Goal: Task Accomplishment & Management: Manage account settings

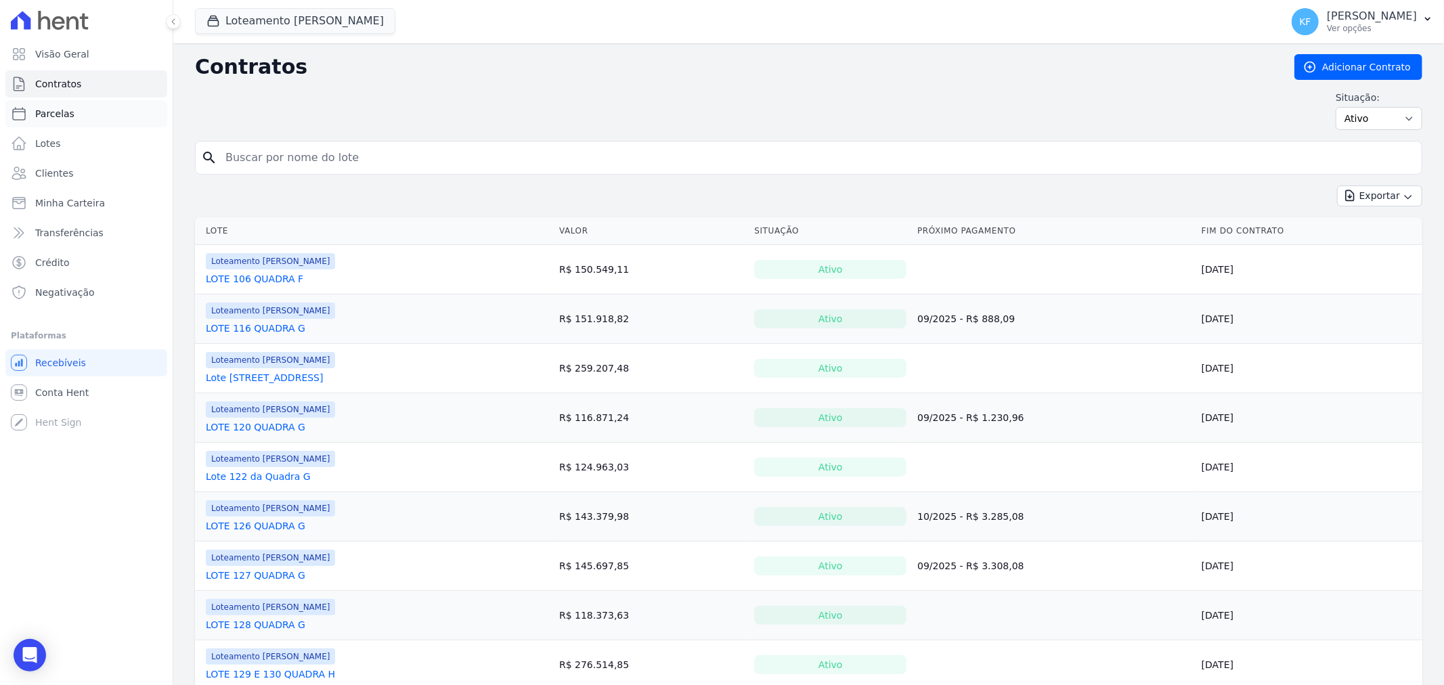
click at [47, 112] on span "Parcelas" at bounding box center [54, 114] width 39 height 14
select select
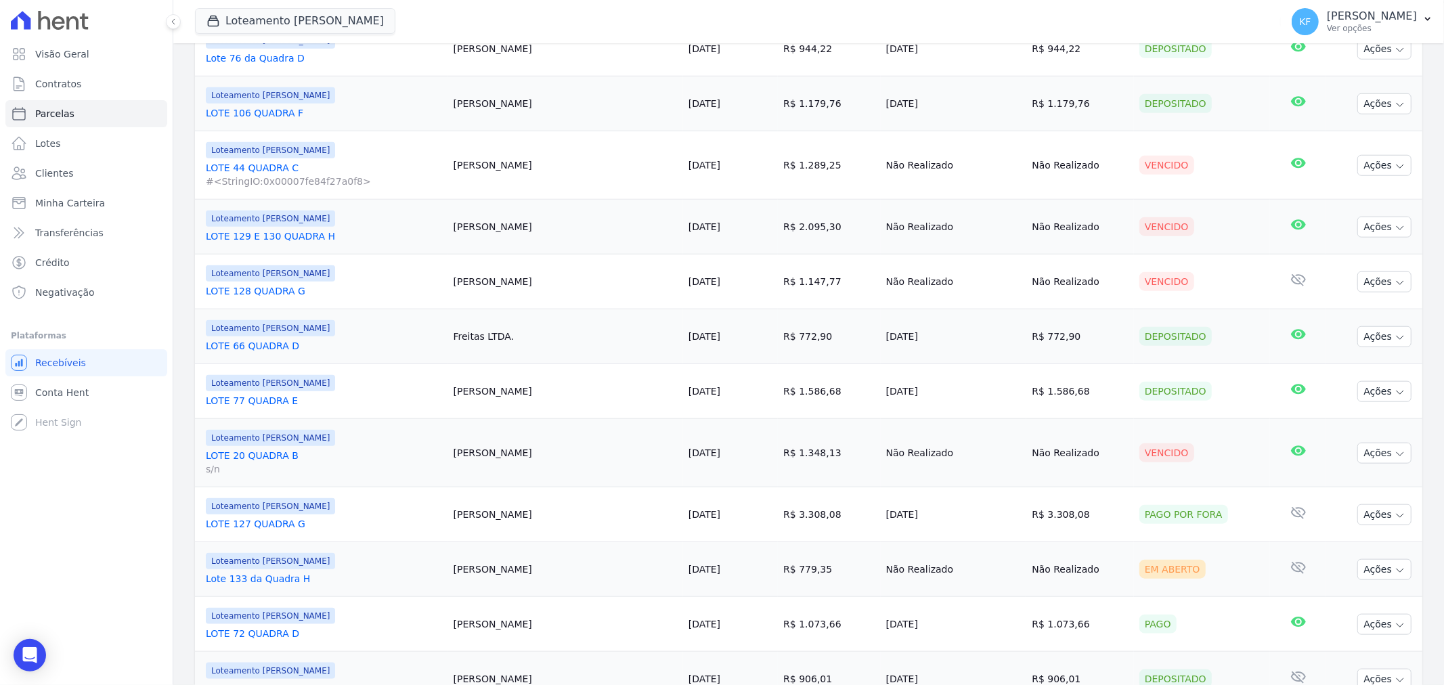
scroll to position [1190, 0]
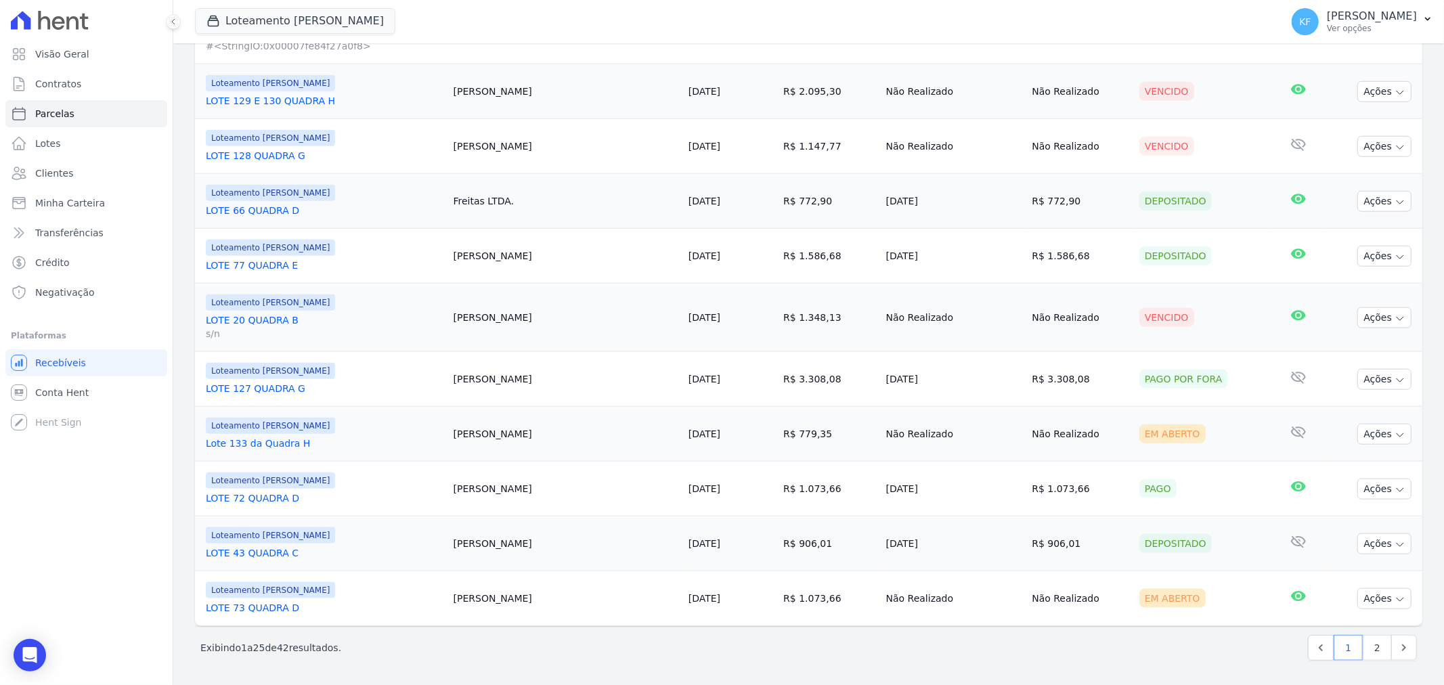
click at [267, 387] on link "LOTE 127 QUADRA G" at bounding box center [324, 389] width 237 height 14
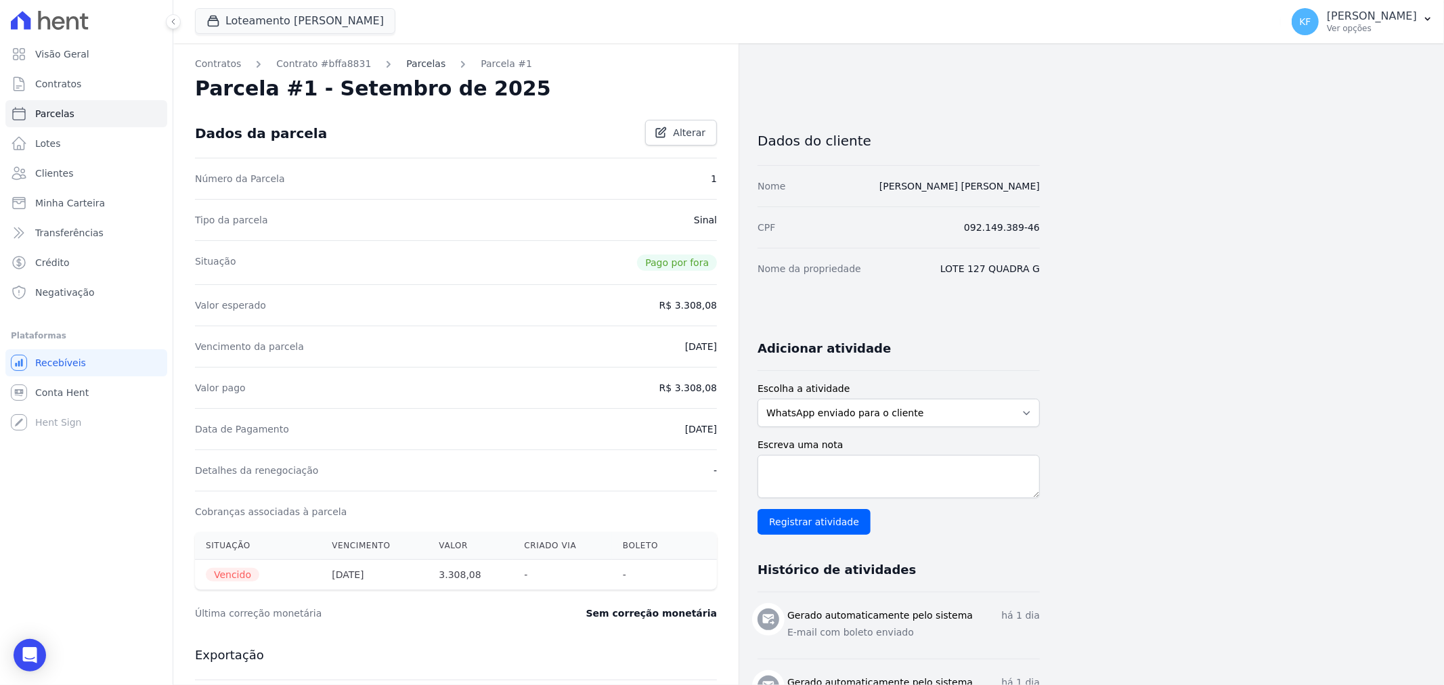
click at [406, 66] on link "Parcelas" at bounding box center [425, 64] width 39 height 14
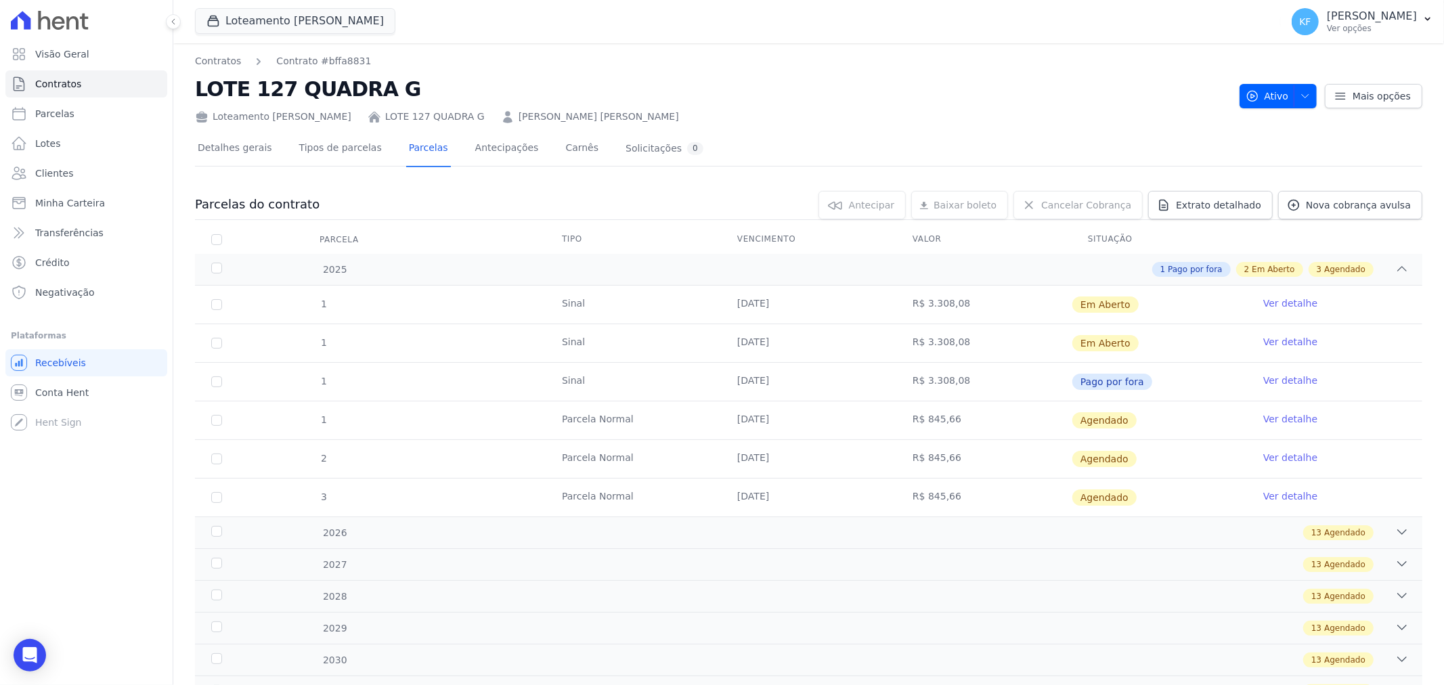
click at [1291, 341] on link "Ver detalhe" at bounding box center [1291, 342] width 54 height 14
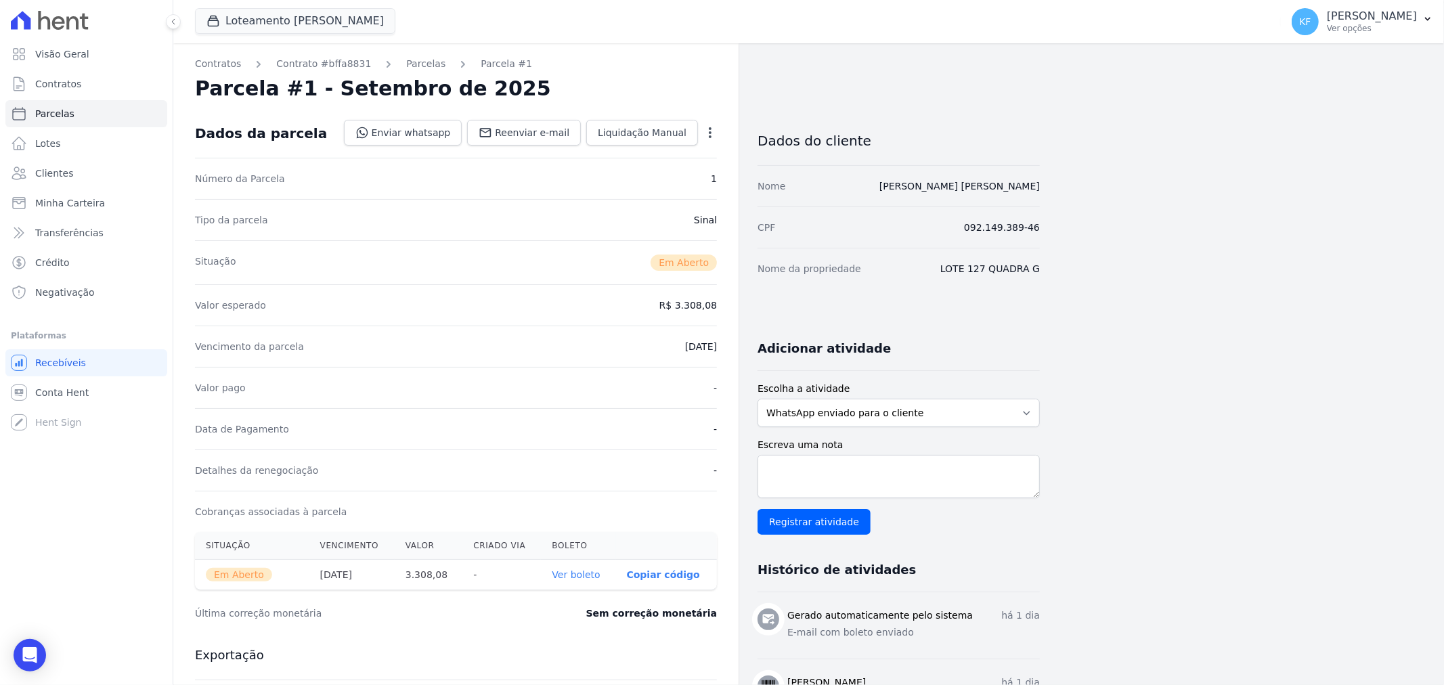
click at [711, 133] on icon "button" at bounding box center [710, 132] width 3 height 11
click at [653, 180] on link "Cancelar Cobrança" at bounding box center [651, 175] width 119 height 24
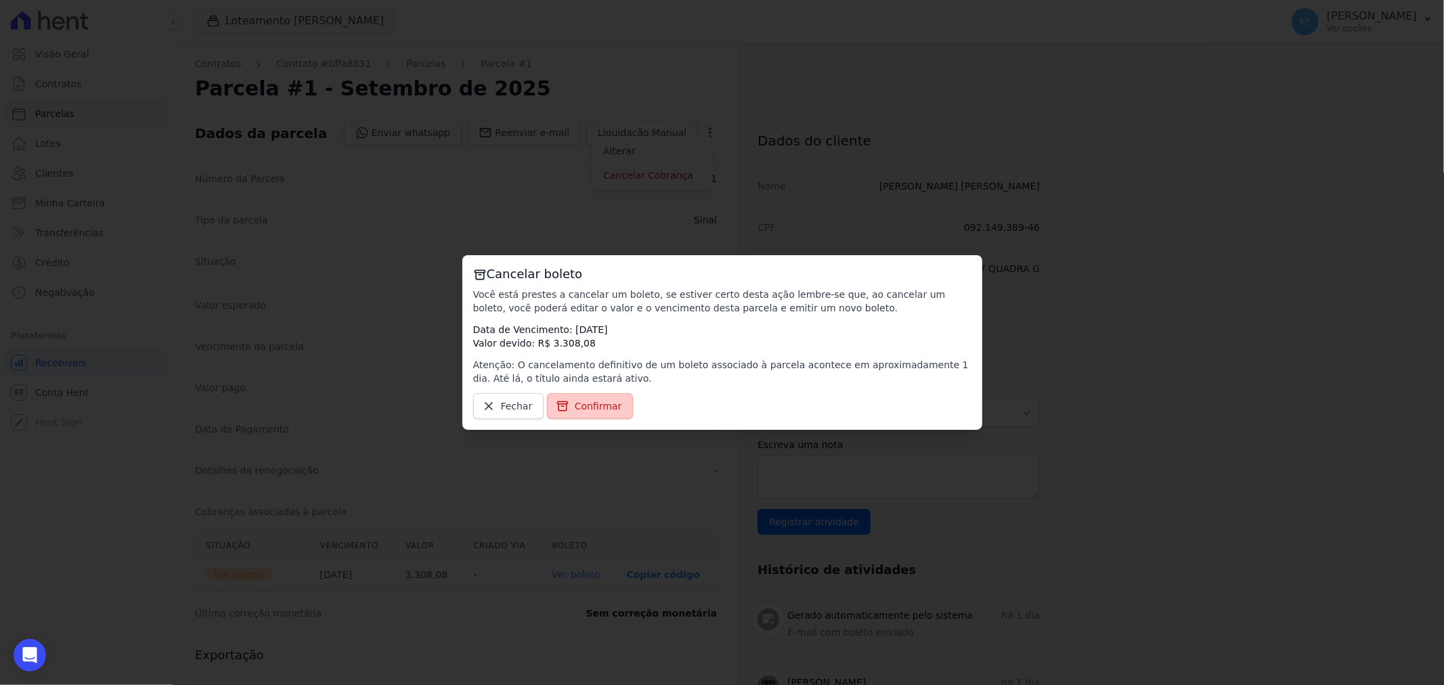
click at [597, 407] on span "Confirmar" at bounding box center [598, 407] width 47 height 14
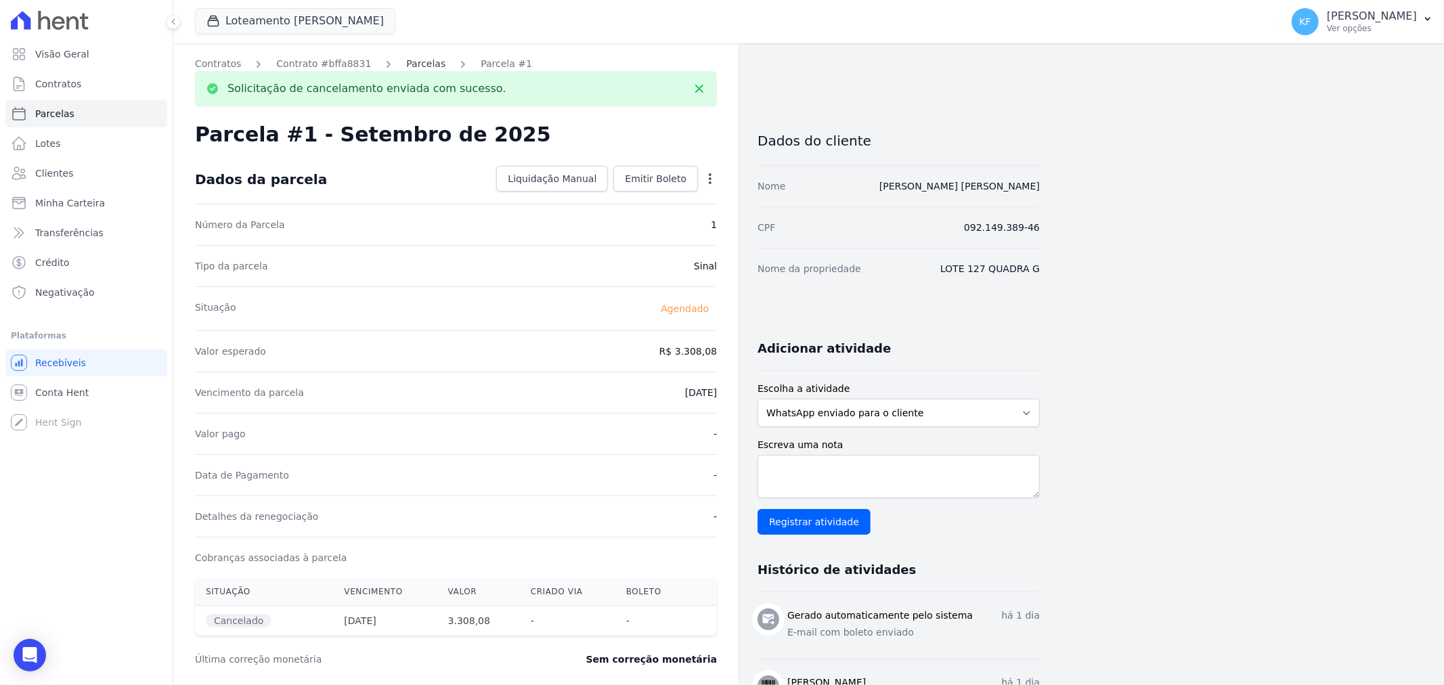
click at [413, 59] on link "Parcelas" at bounding box center [425, 64] width 39 height 14
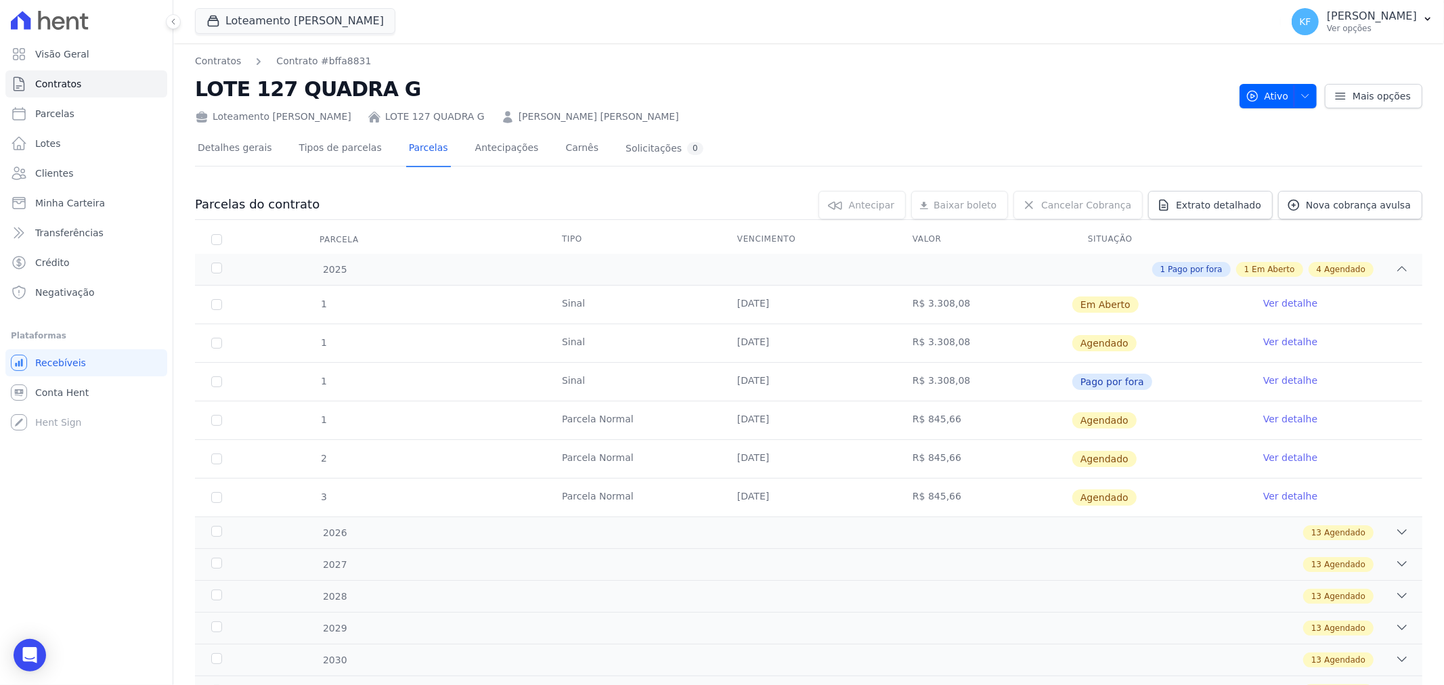
click at [1278, 337] on link "Ver detalhe" at bounding box center [1291, 342] width 54 height 14
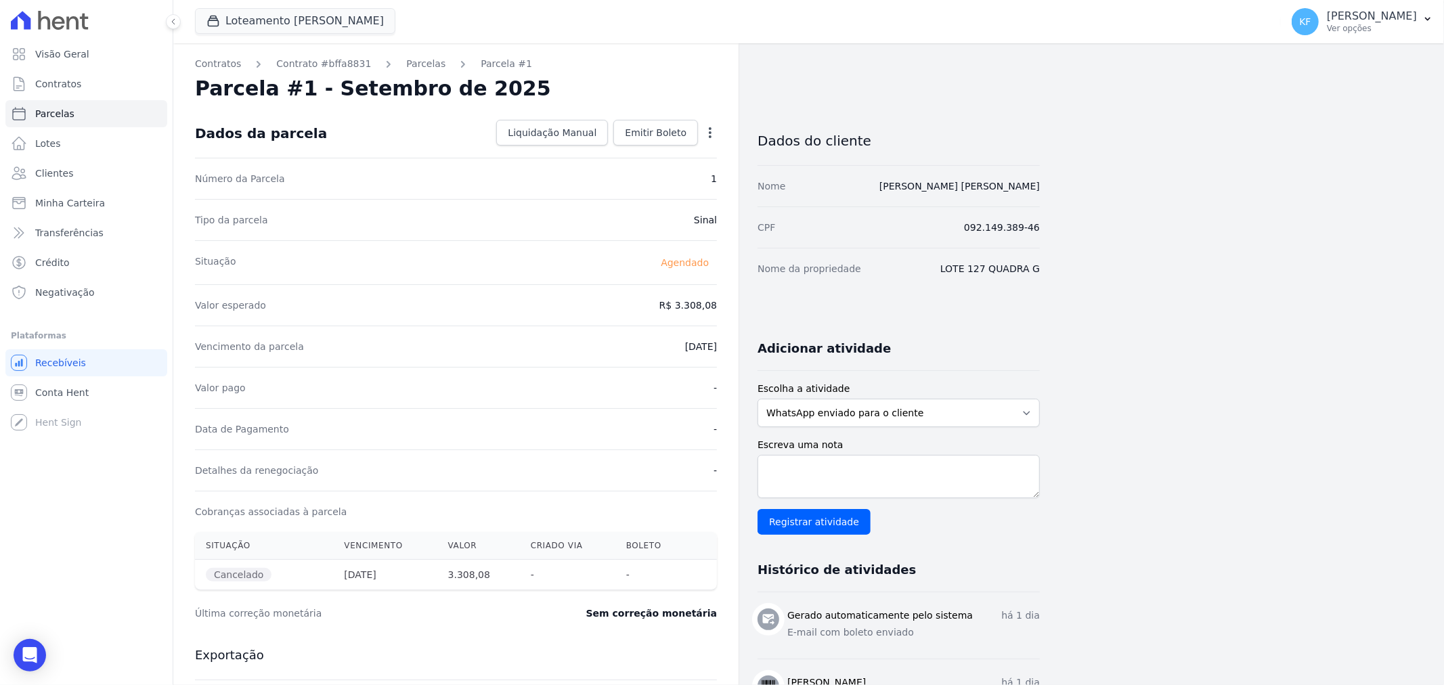
click at [710, 129] on icon "button" at bounding box center [710, 132] width 3 height 11
click at [596, 270] on div "Situação [GEOGRAPHIC_DATA]" at bounding box center [456, 262] width 522 height 44
click at [408, 63] on link "Parcelas" at bounding box center [425, 64] width 39 height 14
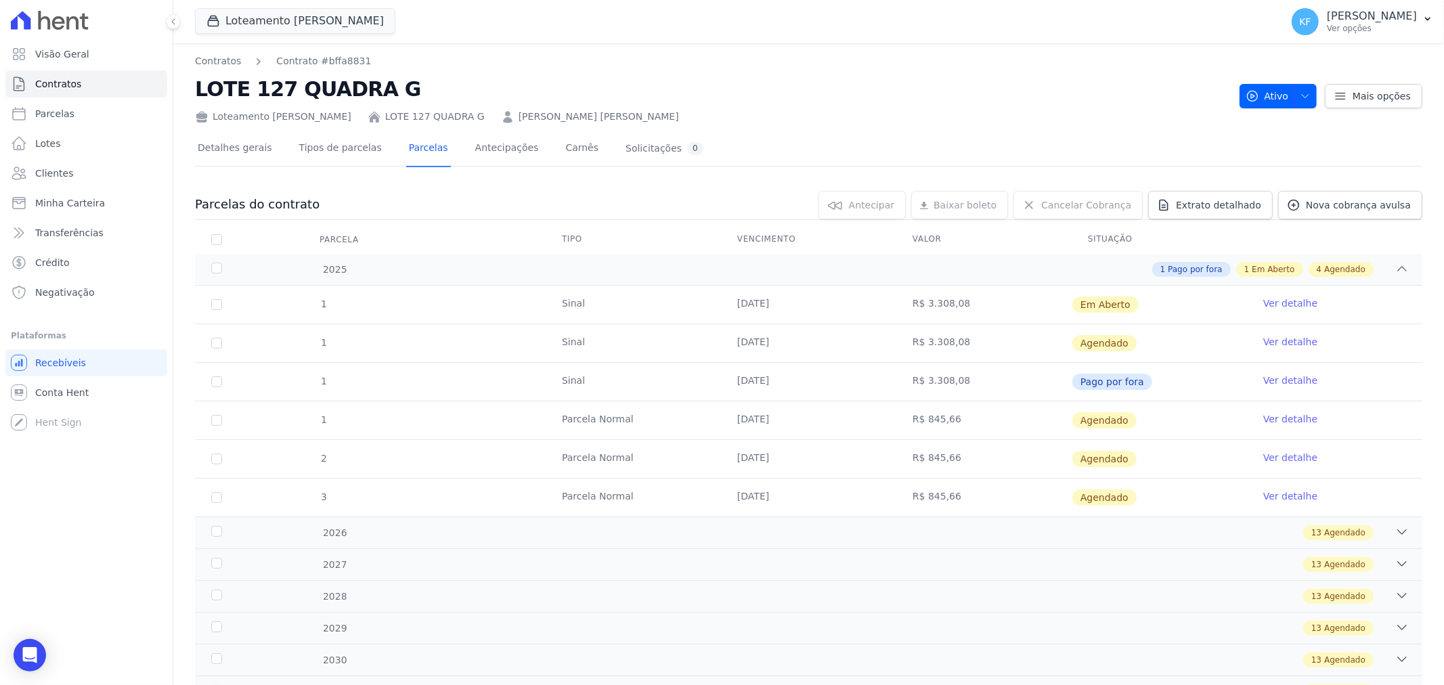
click at [1275, 305] on link "Ver detalhe" at bounding box center [1291, 304] width 54 height 14
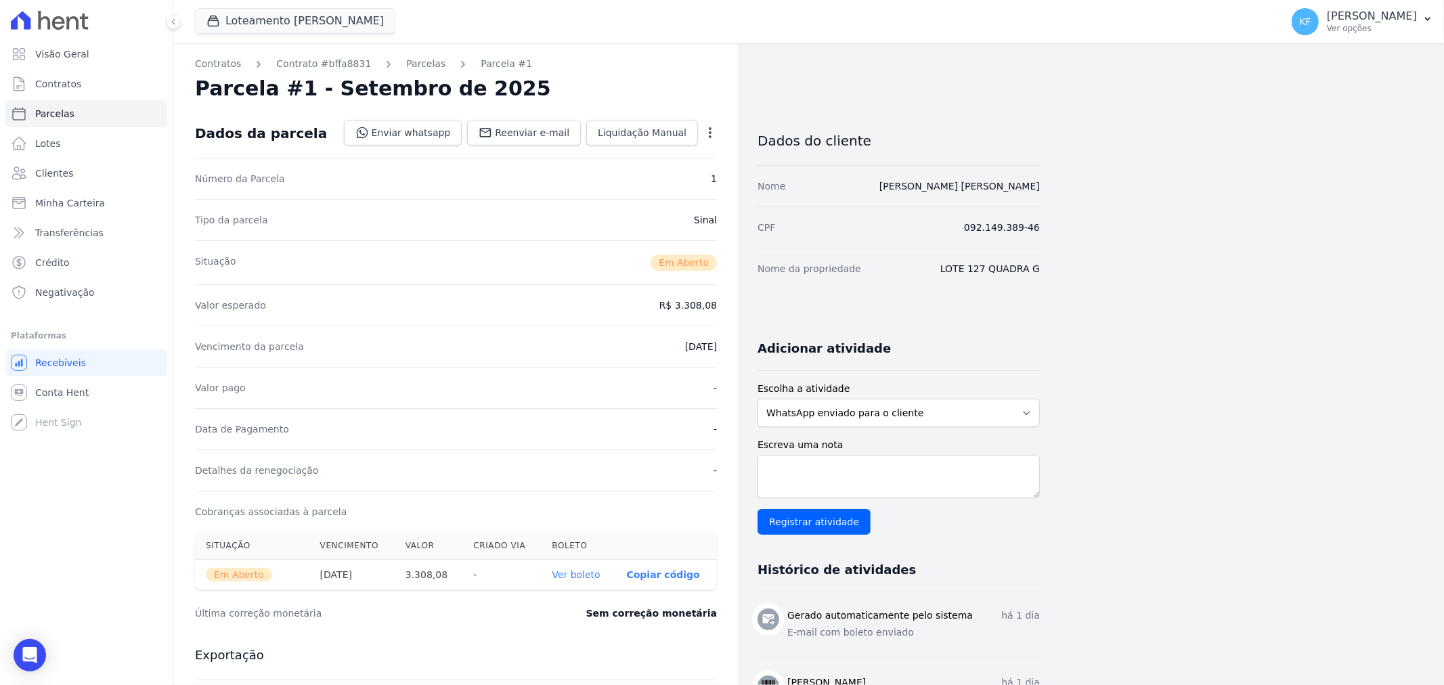
click at [719, 133] on div "Contratos Contrato #bffa8831 [GEOGRAPHIC_DATA] Parcela #1 [GEOGRAPHIC_DATA] #1 …" at bounding box center [455, 480] width 565 height 874
click at [712, 131] on icon "button" at bounding box center [711, 133] width 14 height 14
click at [653, 183] on link "Cancelar Cobrança" at bounding box center [651, 175] width 119 height 24
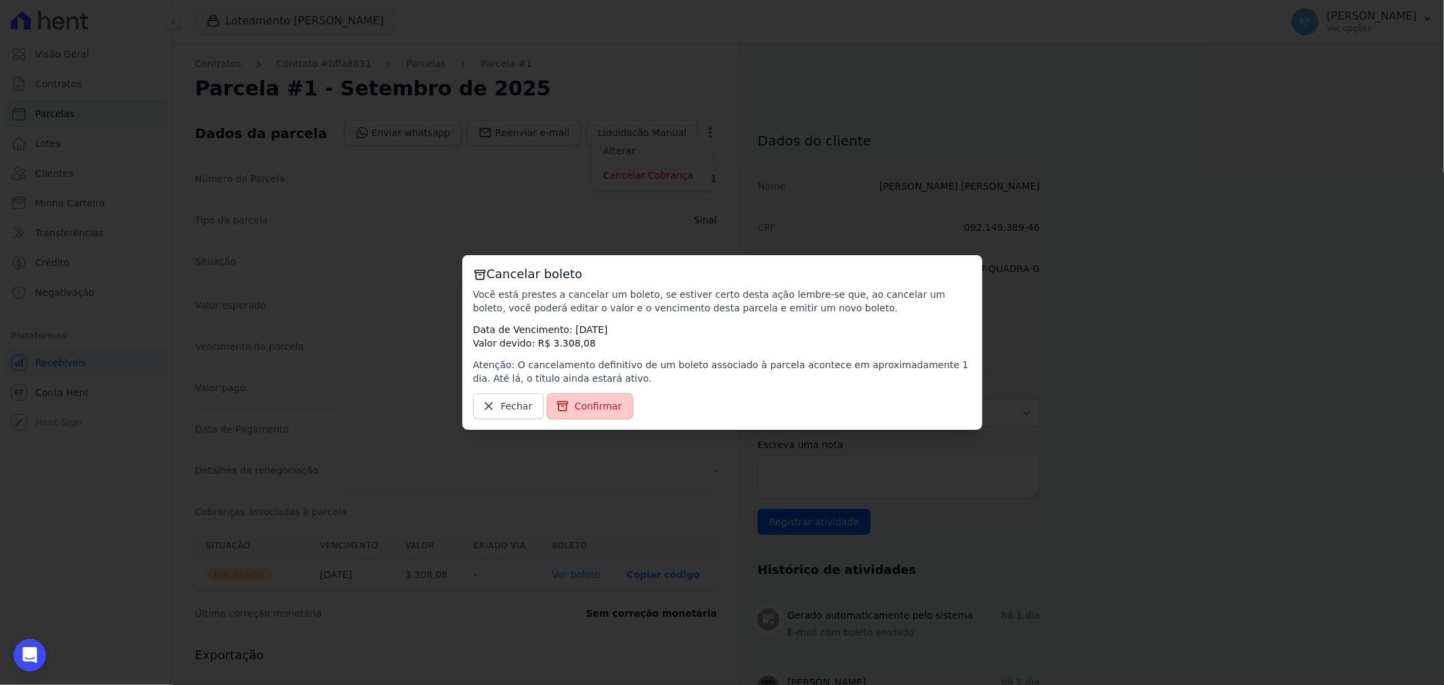
click at [575, 412] on span "Confirmar" at bounding box center [598, 407] width 47 height 14
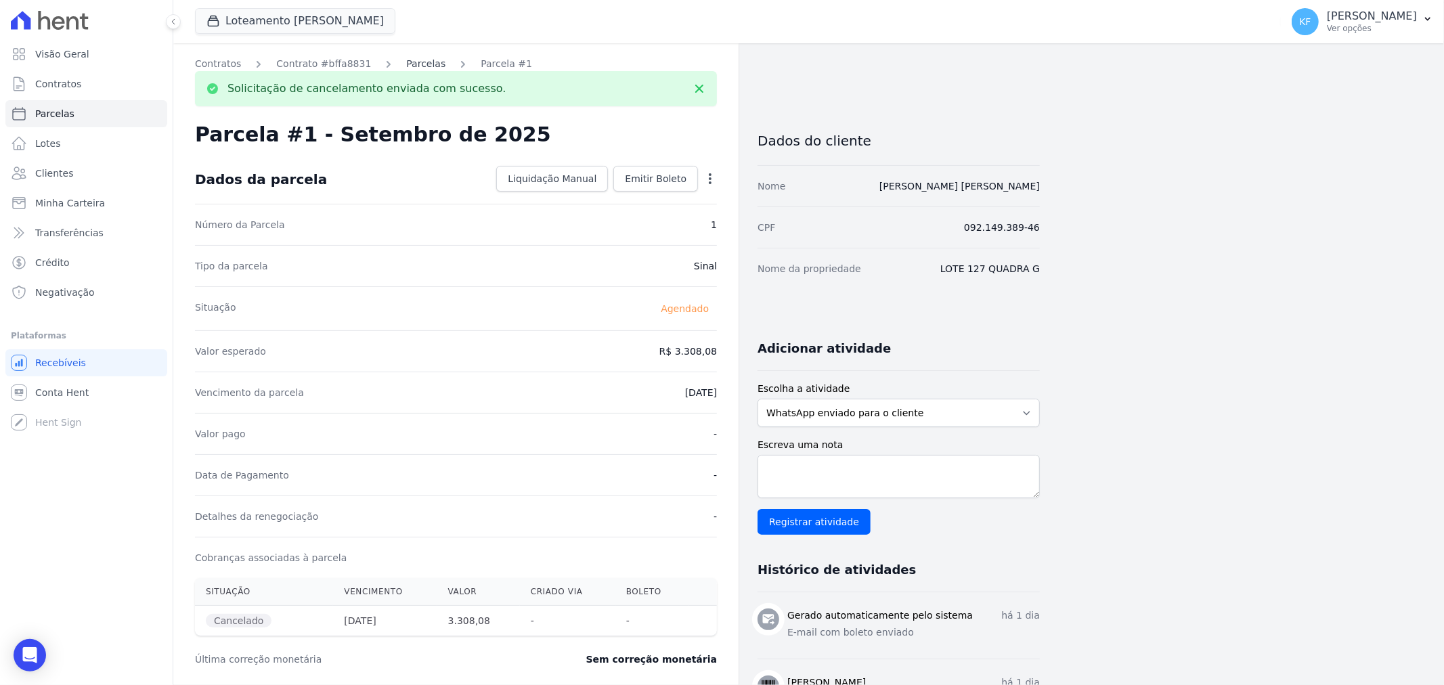
click at [406, 60] on link "Parcelas" at bounding box center [425, 64] width 39 height 14
